Goal: Information Seeking & Learning: Learn about a topic

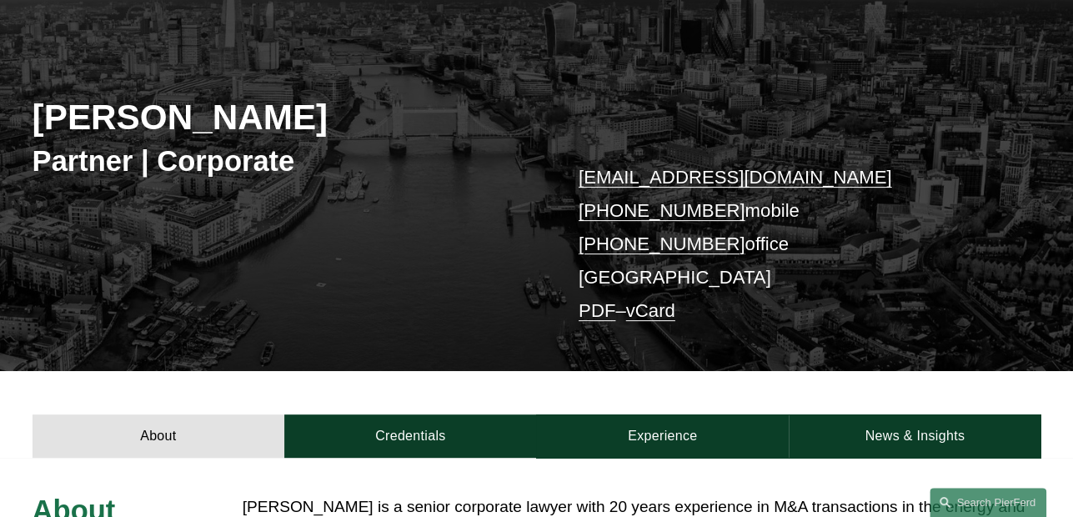
scroll to position [417, 0]
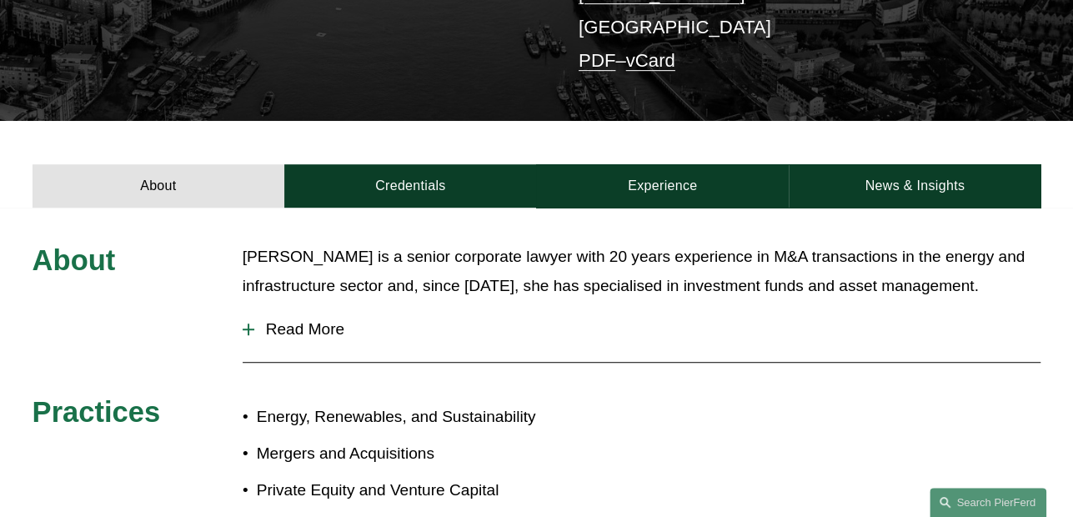
click at [289, 331] on span "Read More" at bounding box center [647, 329] width 787 height 18
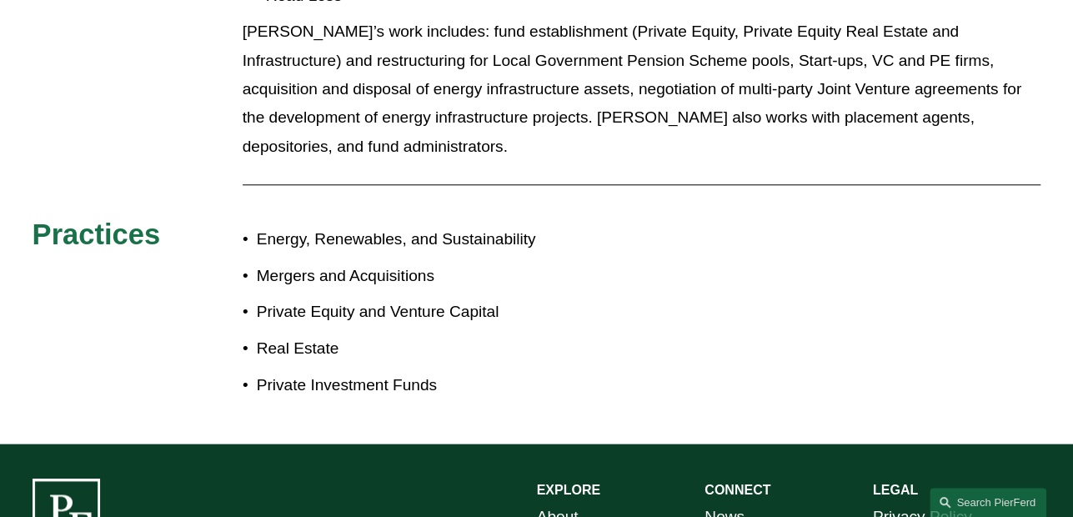
scroll to position [747, 0]
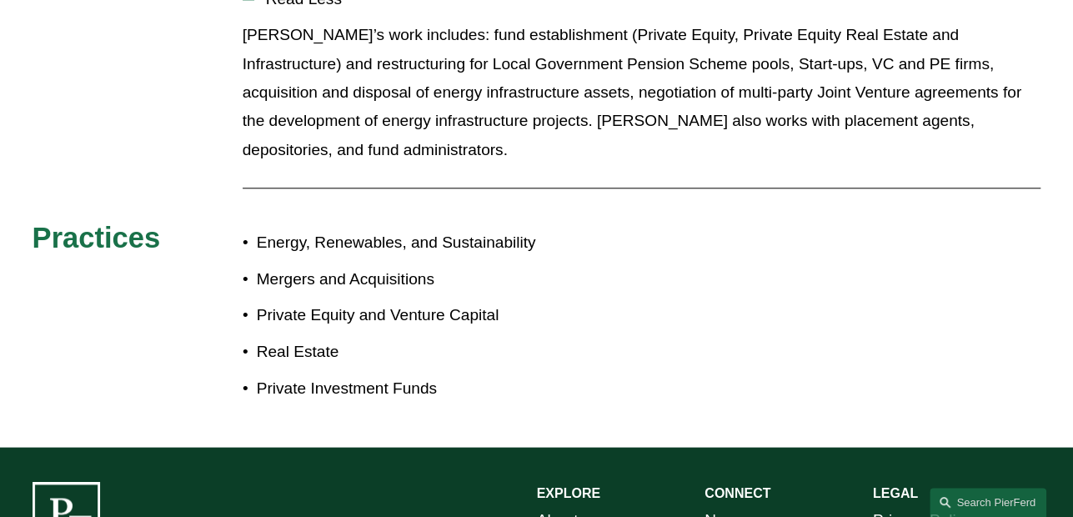
click at [842, 384] on div "About Sima is a senior corporate lawyer with 20 years experience in M&A transac…" at bounding box center [536, 161] width 1073 height 499
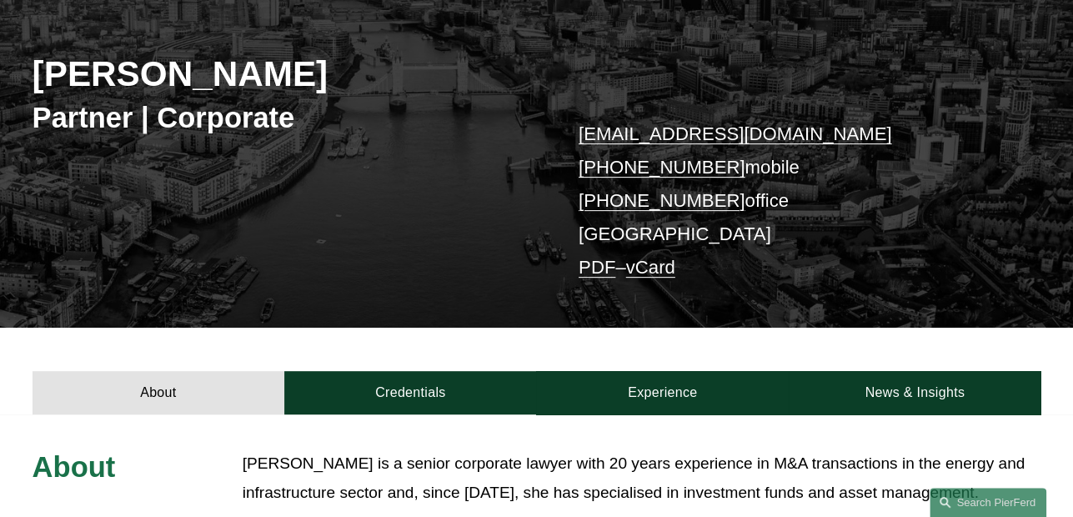
scroll to position [163, 0]
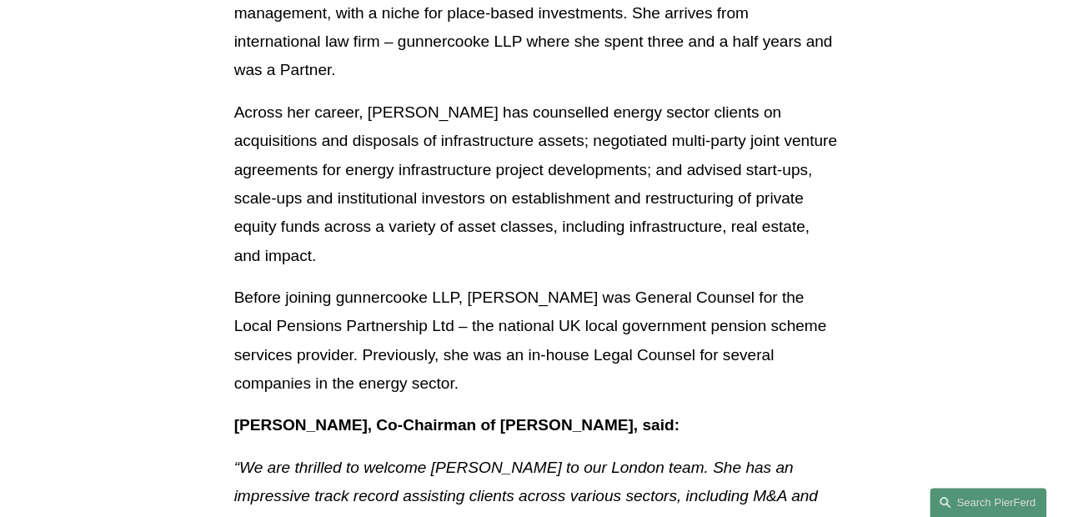
scroll to position [750, 0]
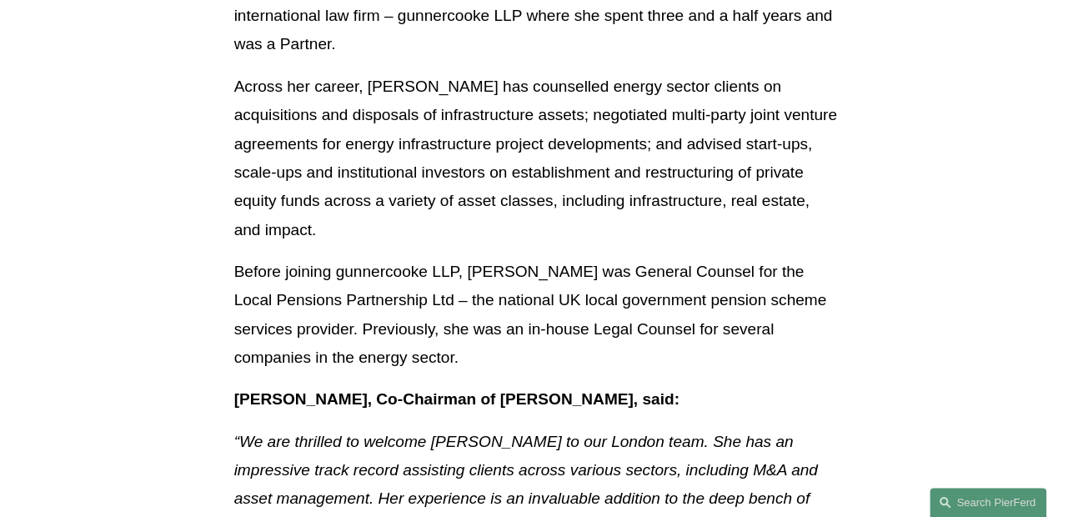
click at [525, 428] on p "“We are thrilled to welcome [PERSON_NAME] to our London team. She has an impres…" at bounding box center [536, 514] width 605 height 172
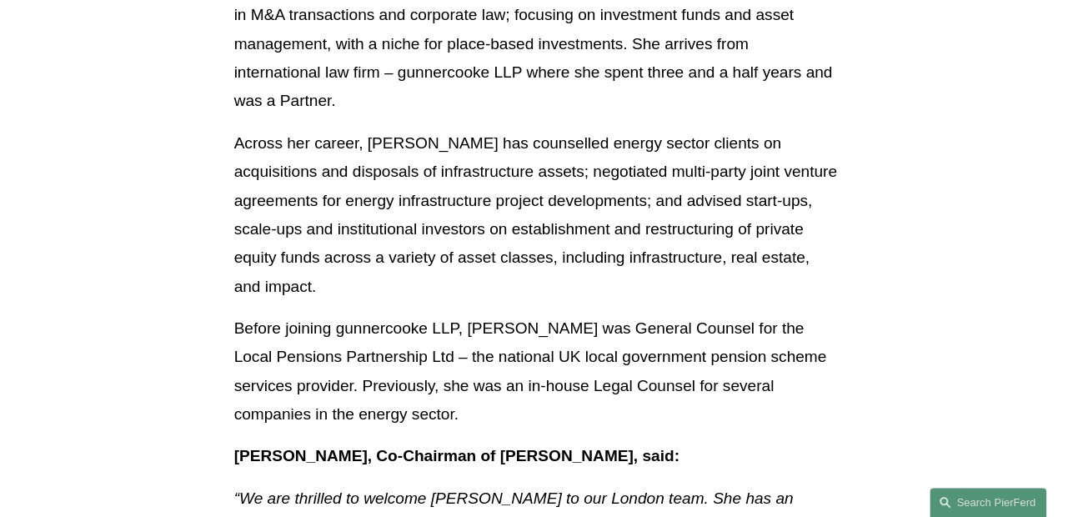
scroll to position [584, 0]
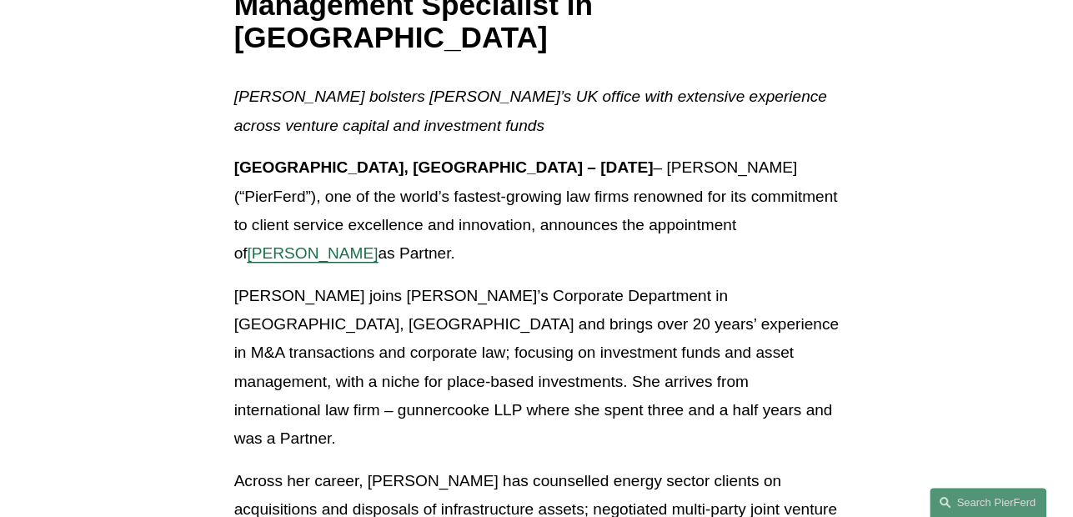
scroll to position [333, 0]
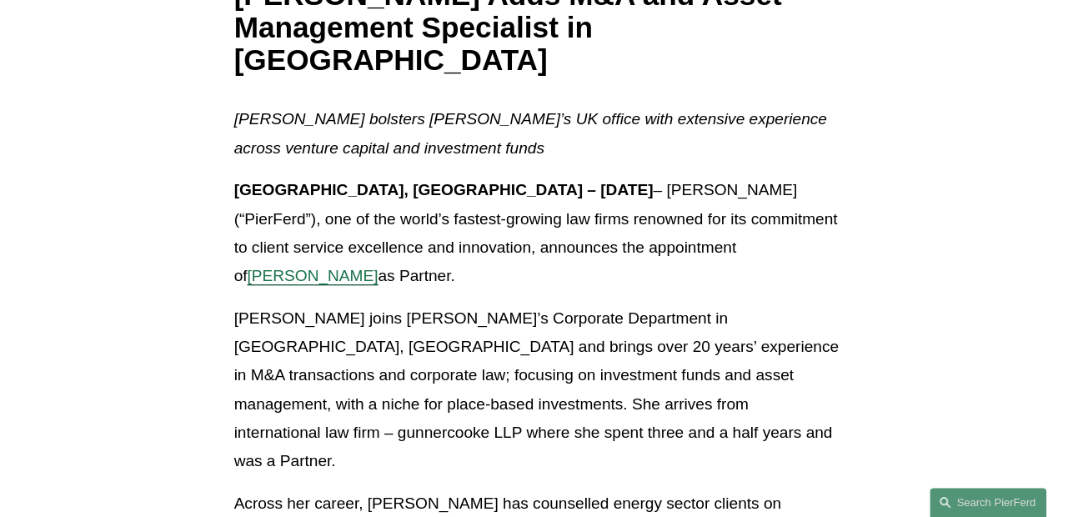
click at [445, 373] on p "Sima joins PierFerd’s Corporate Department in London, UK and brings over 20 yea…" at bounding box center [536, 390] width 605 height 172
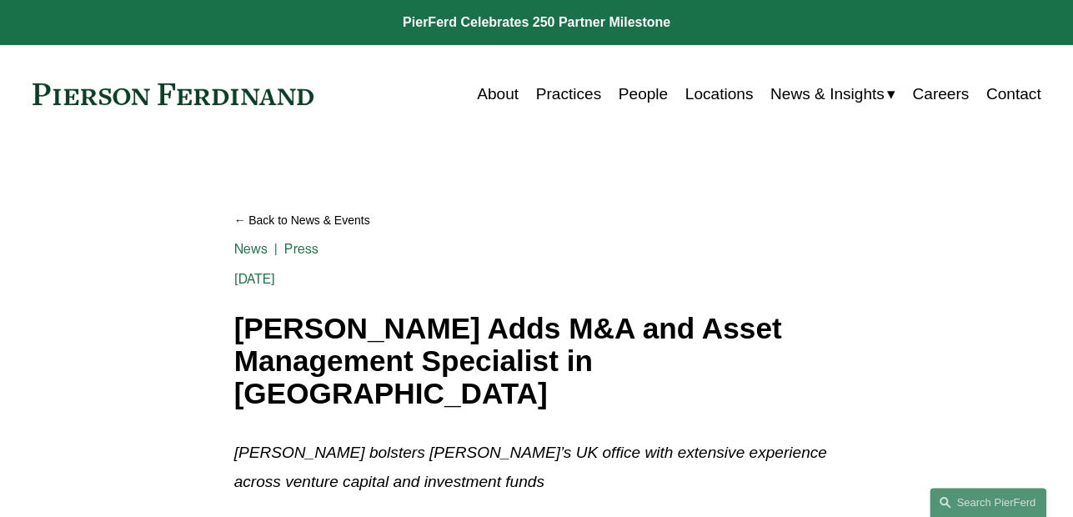
click at [705, 89] on link "Locations" at bounding box center [719, 94] width 68 height 32
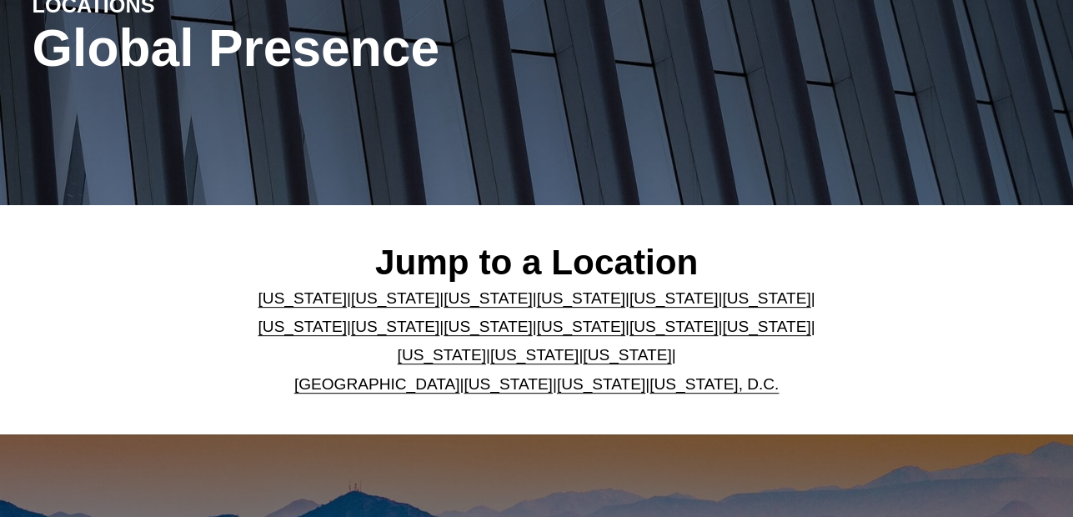
scroll to position [417, 0]
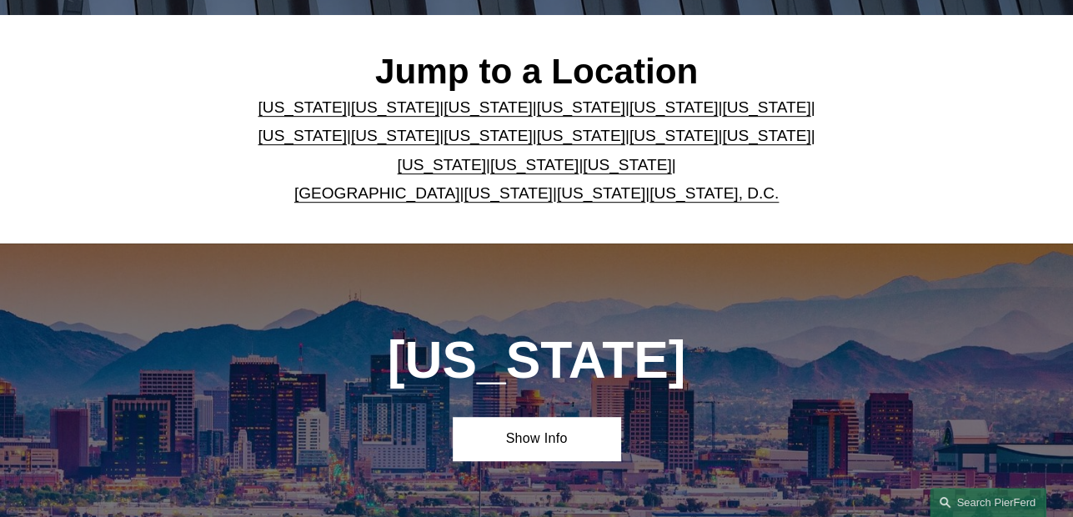
click at [404, 196] on link "[GEOGRAPHIC_DATA]" at bounding box center [377, 193] width 166 height 18
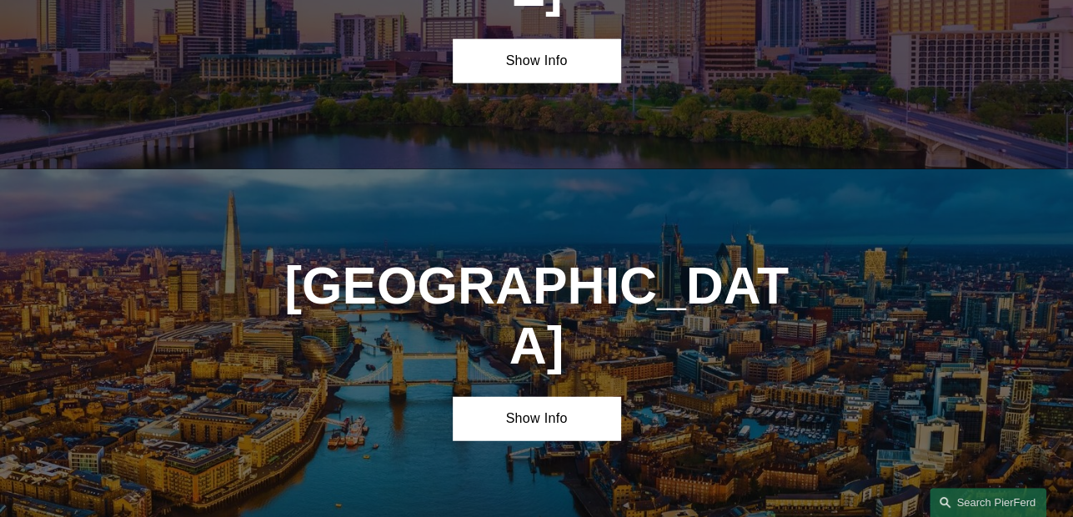
scroll to position [5271, 0]
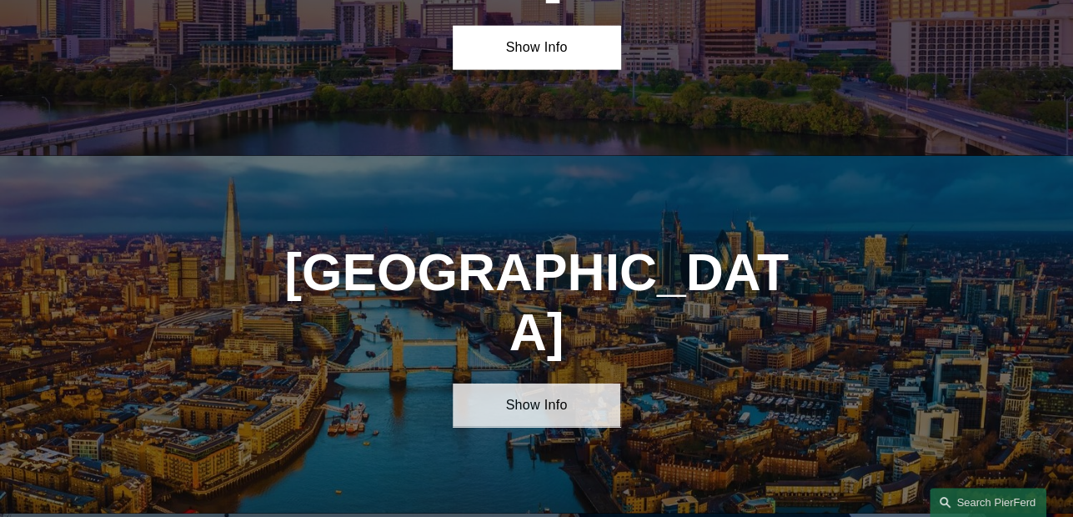
click at [529, 383] on link "Show Info" at bounding box center [537, 404] width 168 height 43
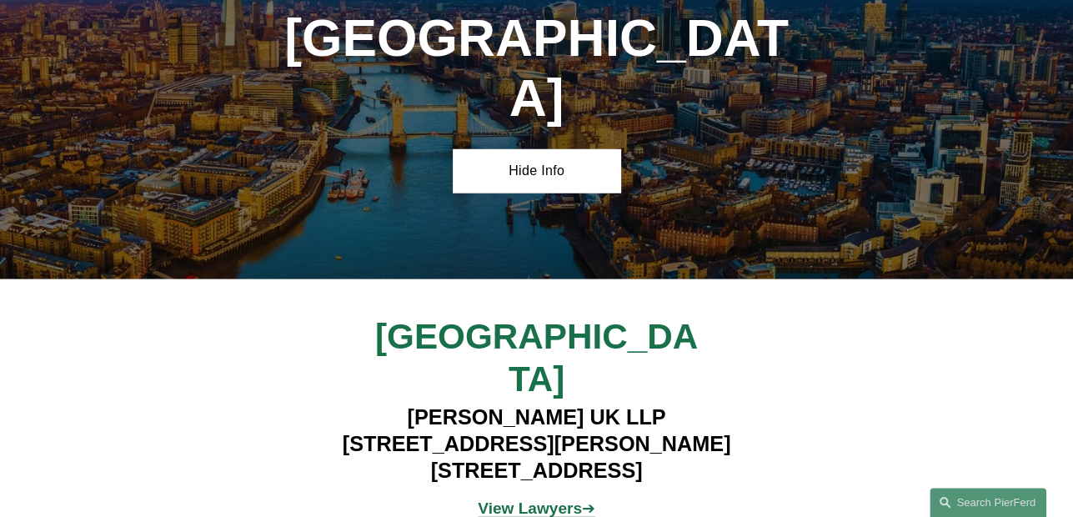
scroll to position [5522, 0]
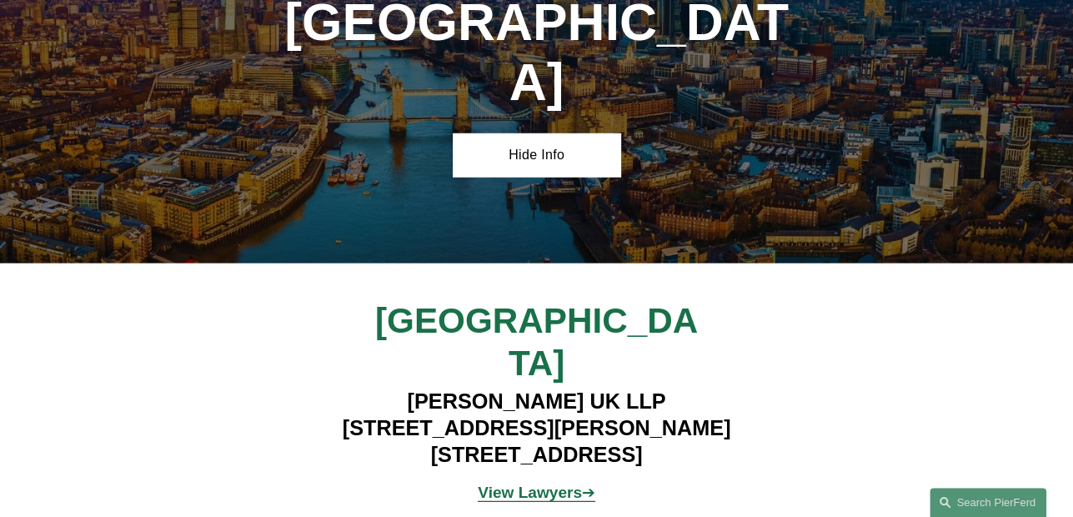
click at [525, 484] on strong "View Lawyers" at bounding box center [530, 493] width 104 height 18
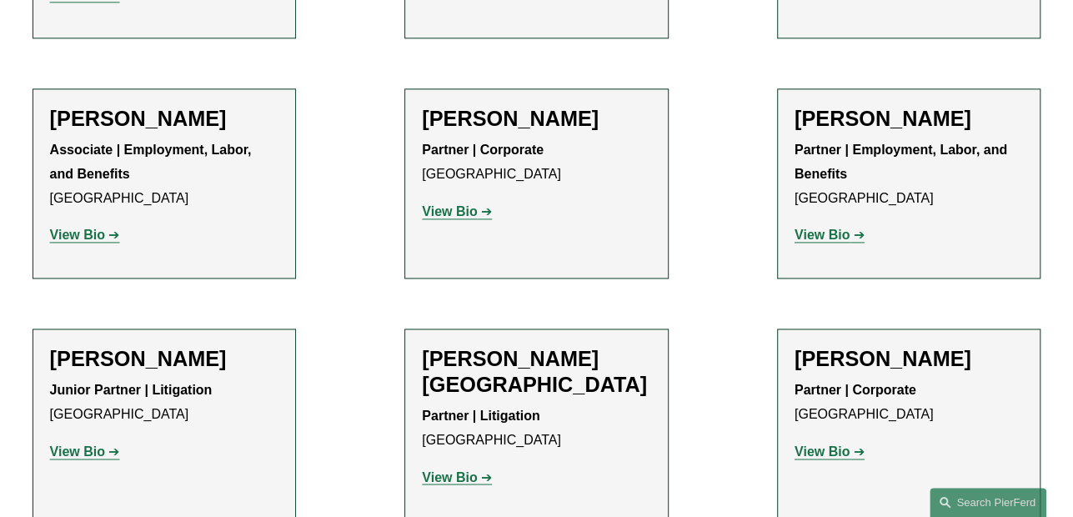
scroll to position [1167, 0]
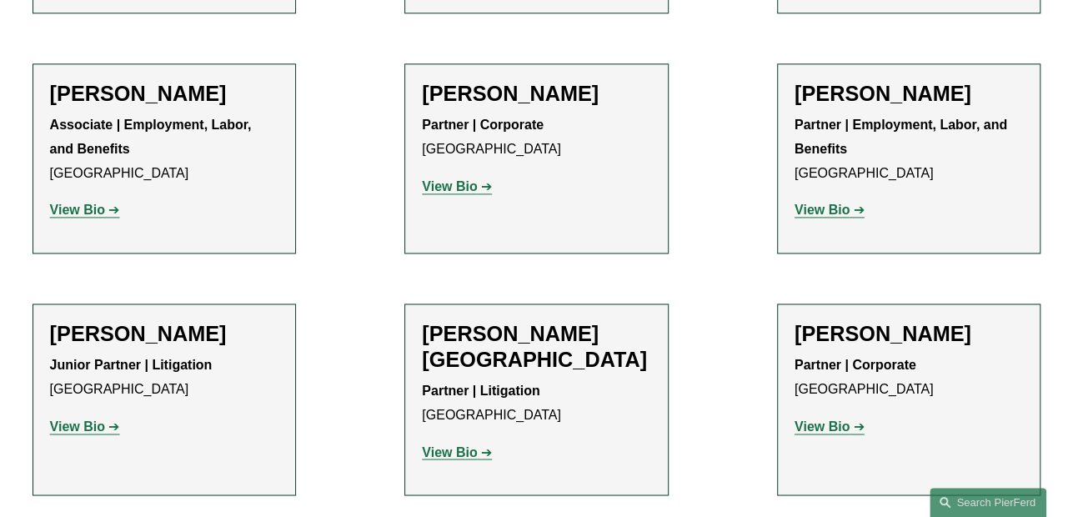
click at [458, 444] on strong "View Bio" at bounding box center [449, 451] width 55 height 14
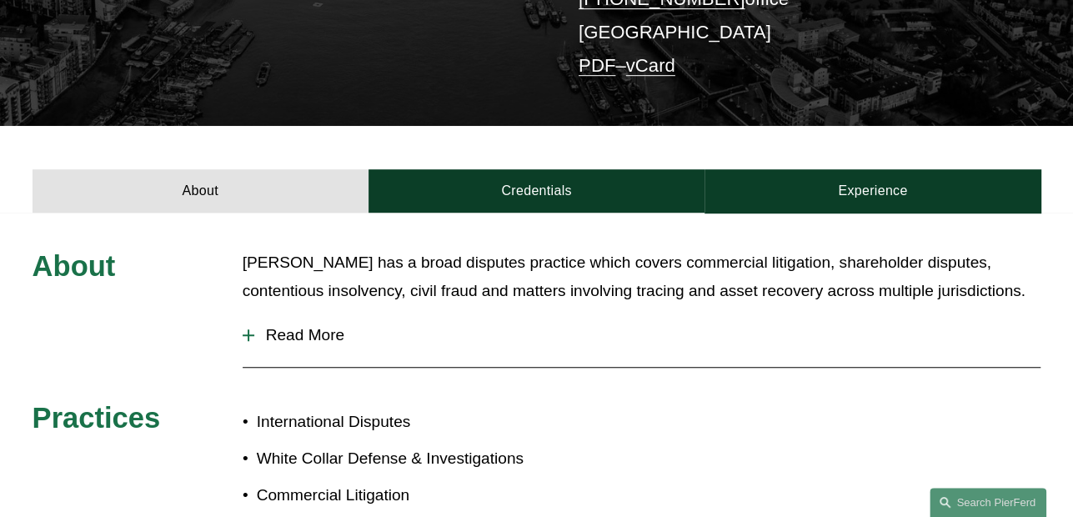
scroll to position [584, 0]
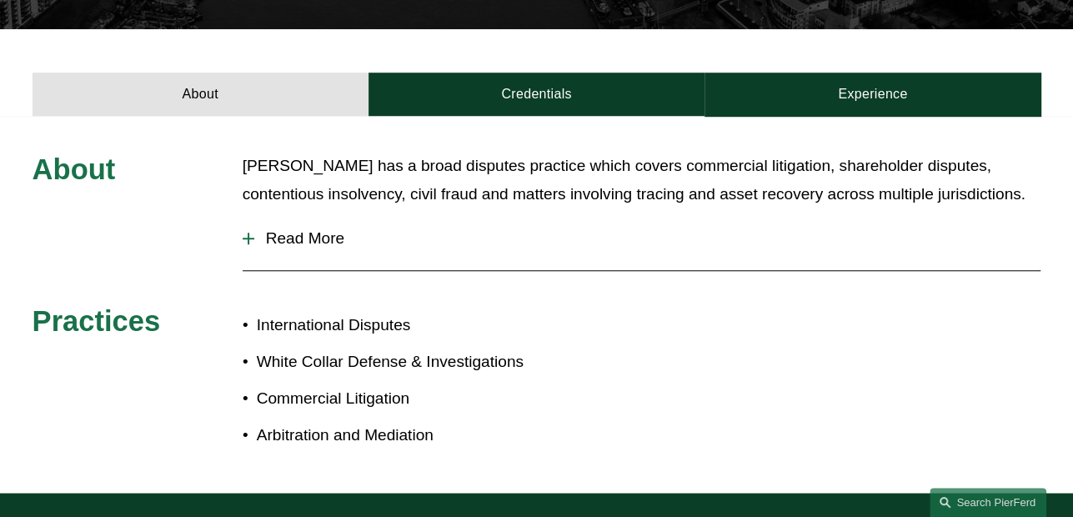
click at [247, 217] on button "Read More" at bounding box center [642, 238] width 799 height 43
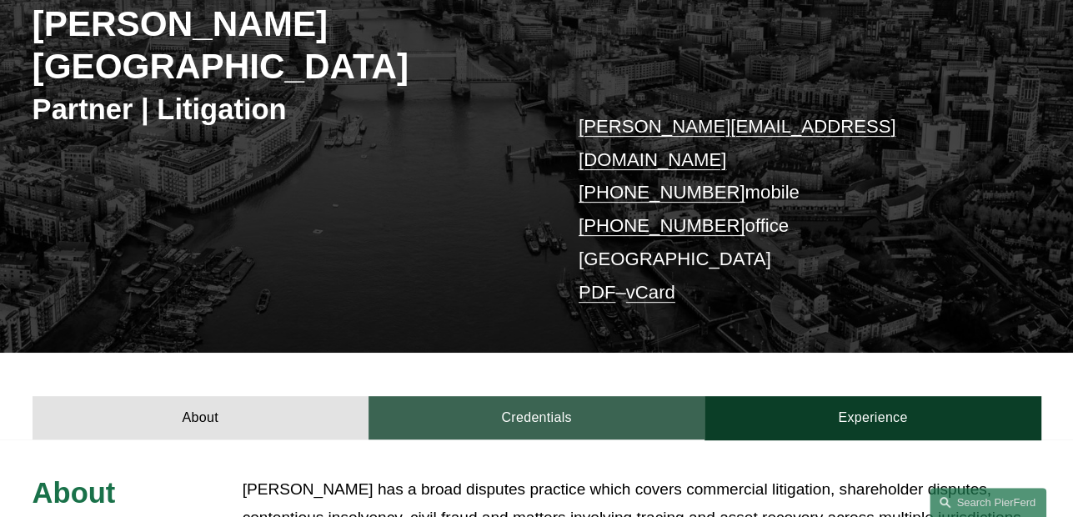
scroll to position [333, 0]
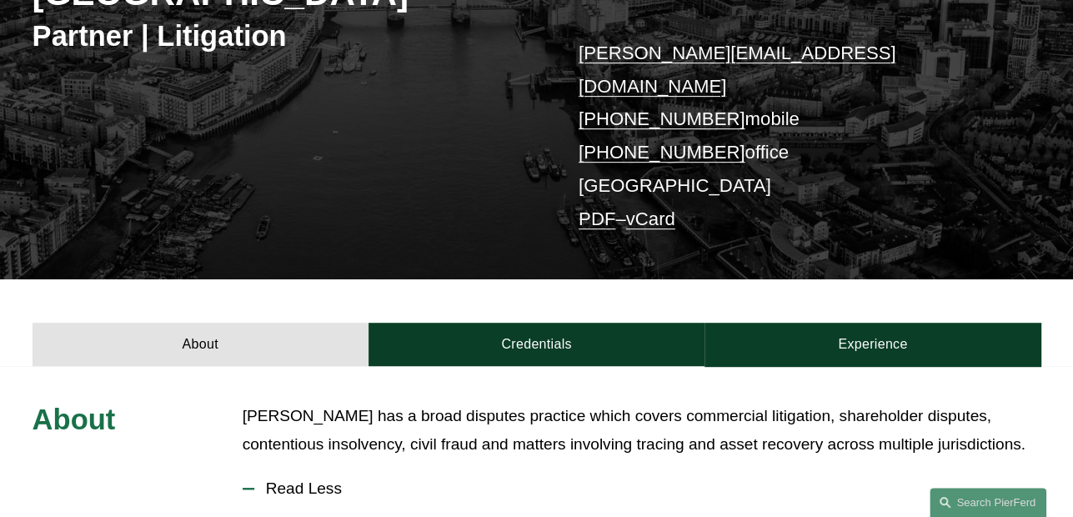
click at [522, 467] on button "Read Less" at bounding box center [642, 488] width 799 height 43
click at [547, 402] on p "Peter has a broad disputes practice which covers commercial litigation, shareho…" at bounding box center [642, 431] width 799 height 58
